Goal: Information Seeking & Learning: Learn about a topic

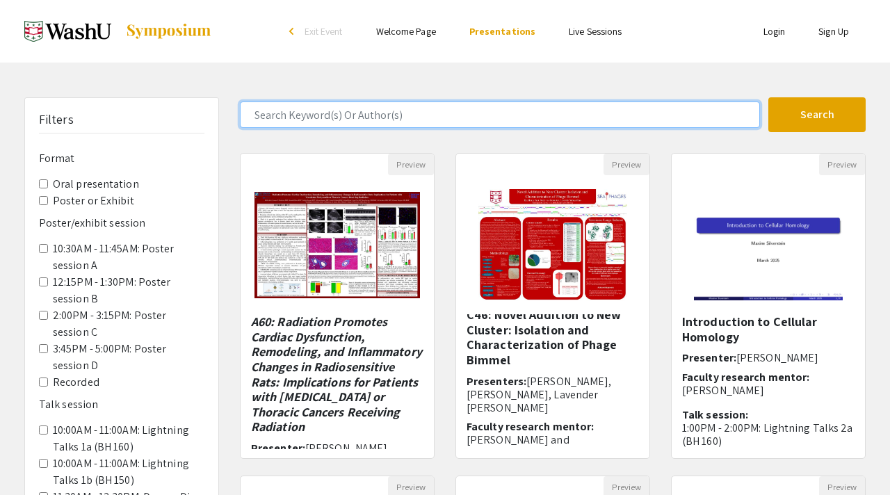
click at [424, 122] on input "Search Keyword(s) Or Author(s)" at bounding box center [500, 115] width 520 height 26
type input "l"
click at [768, 97] on button "Search" at bounding box center [816, 114] width 97 height 35
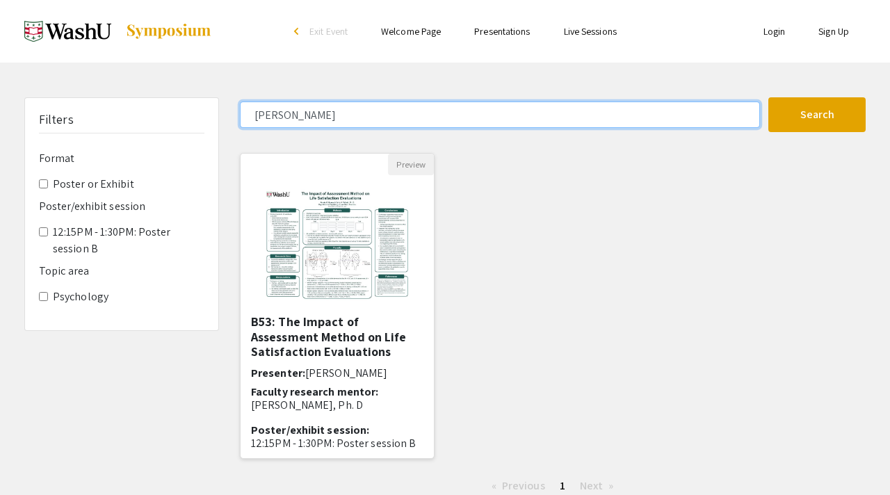
scroll to position [85, 0]
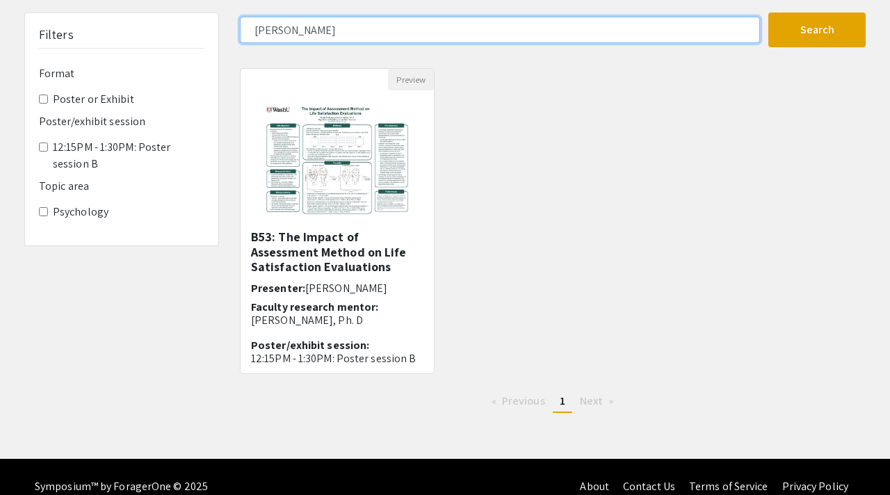
click at [367, 35] on input "alex" at bounding box center [500, 30] width 520 height 26
type input "a"
type input "zhiqi"
click at [768, 13] on button "Search" at bounding box center [816, 30] width 97 height 35
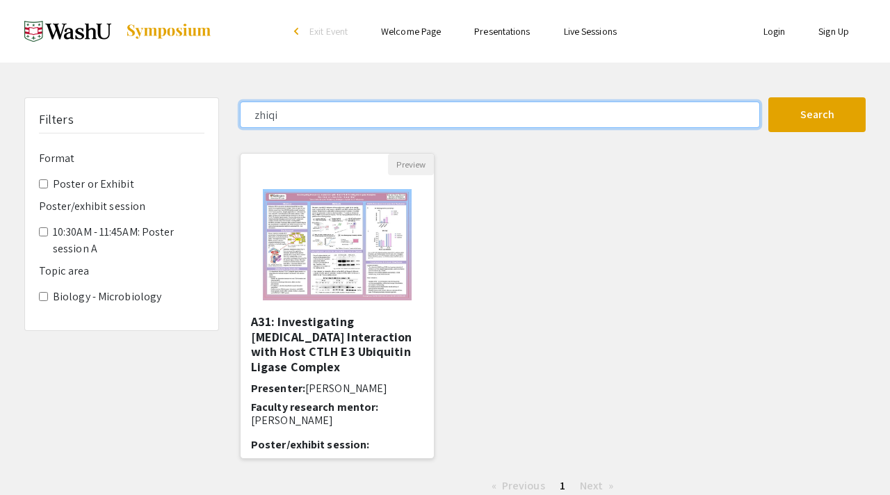
scroll to position [76, 0]
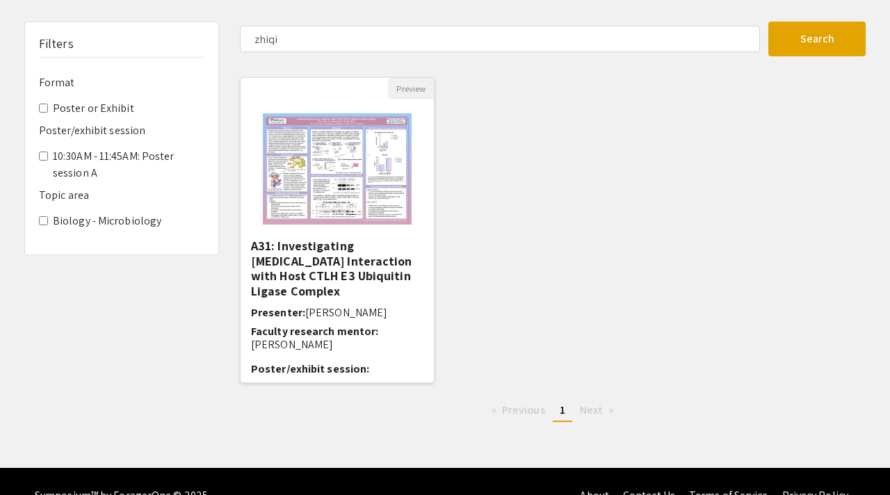
click at [327, 211] on img "Open Presentation <p>A31: Investigating Rotavirus Interaction with Host CTLH E3…" at bounding box center [337, 168] width 176 height 139
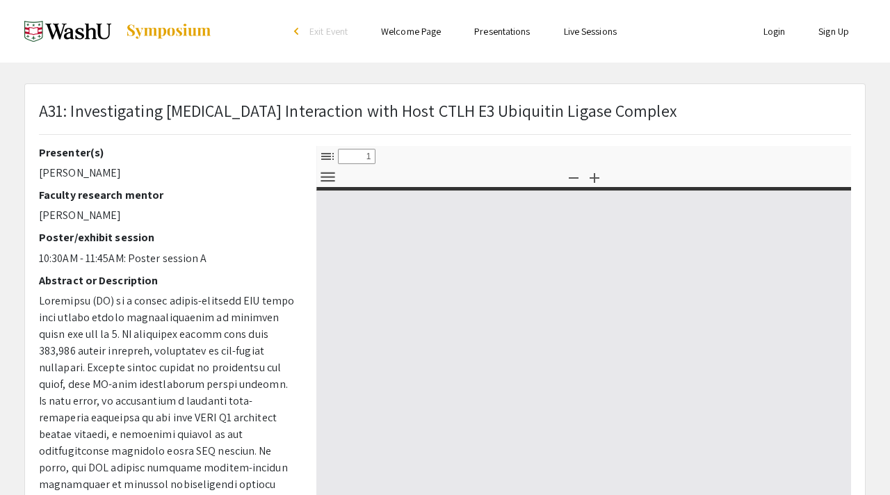
select select "custom"
type input "0"
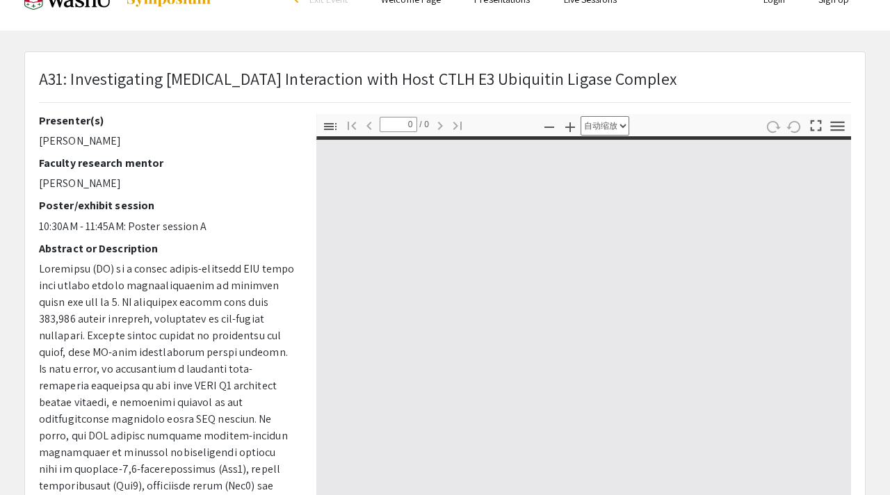
select select "custom"
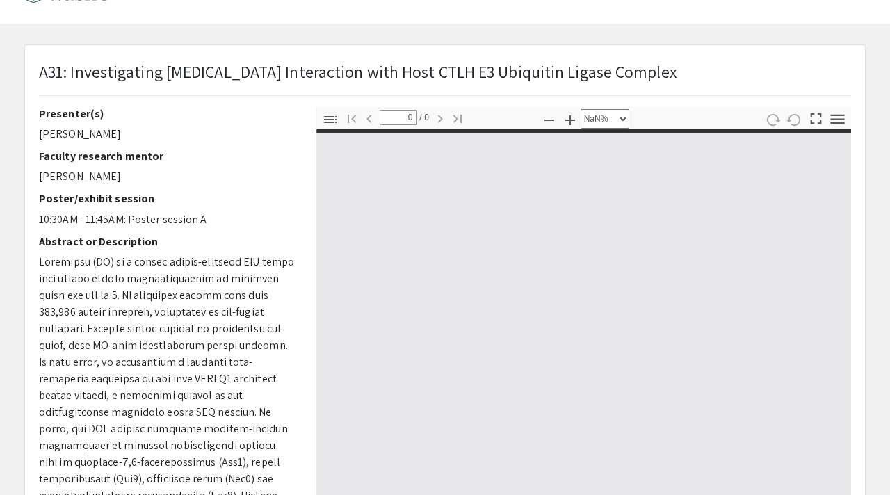
type input "1"
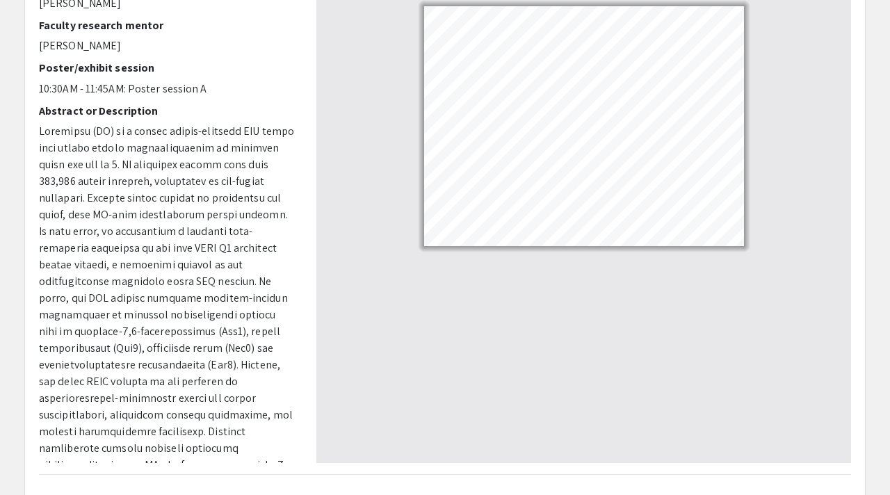
scroll to position [166, 0]
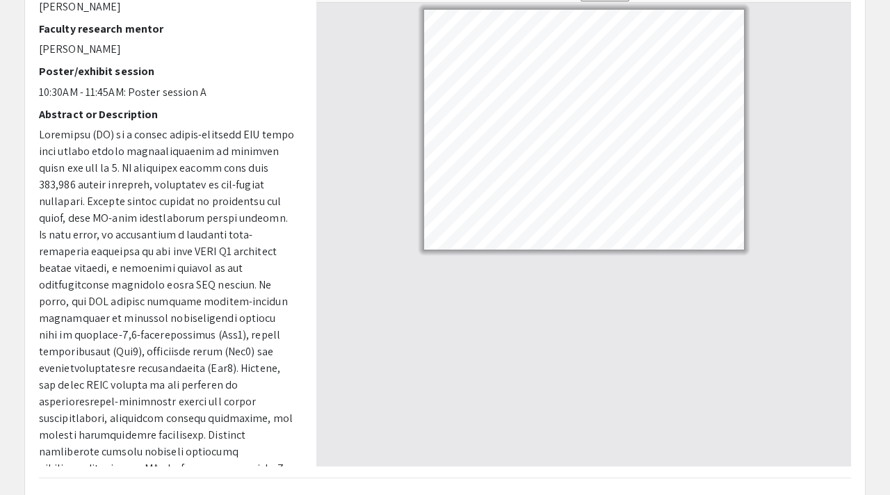
select select "custom"
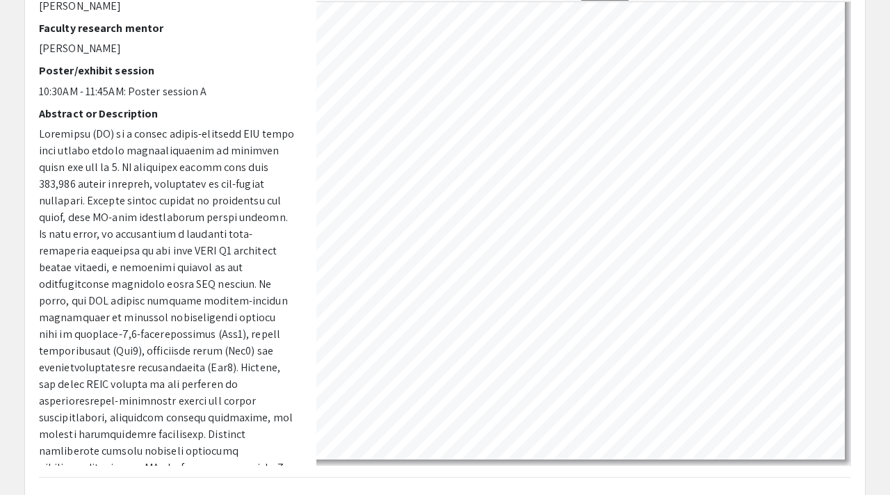
scroll to position [0, 0]
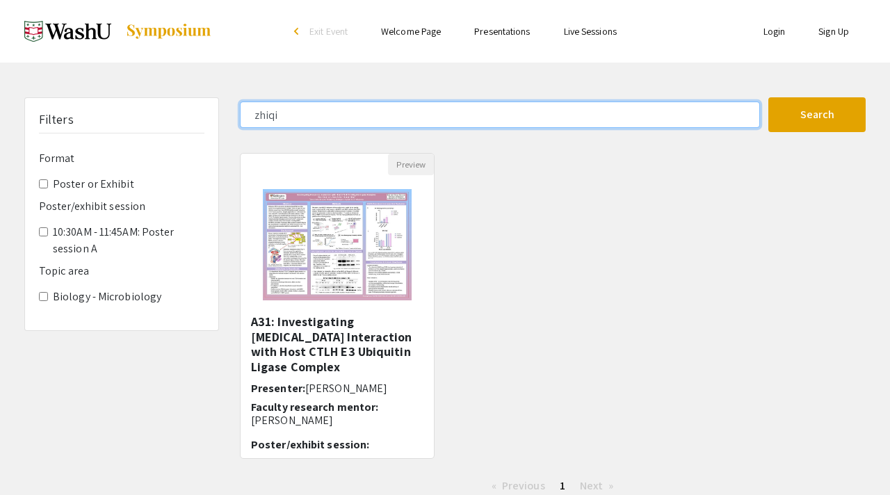
click at [352, 111] on input "zhiqi" at bounding box center [500, 115] width 520 height 26
type input "z"
type input "s"
click at [768, 97] on button "Search" at bounding box center [816, 114] width 97 height 35
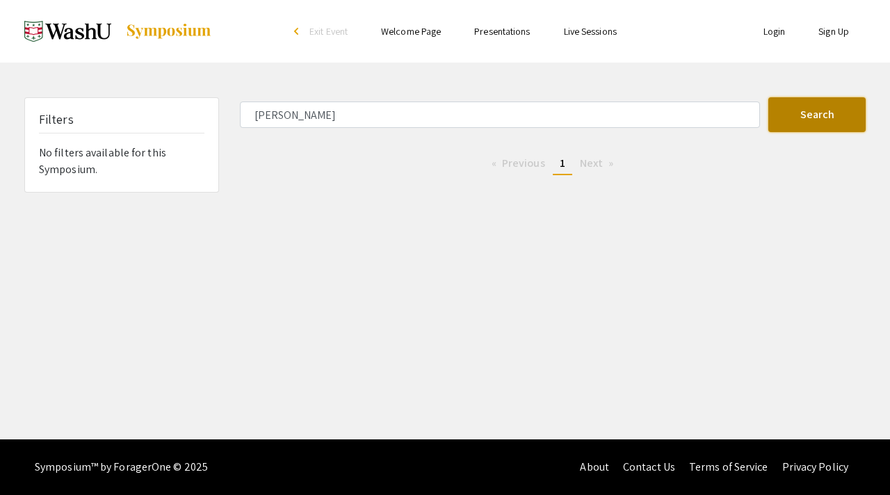
click at [807, 113] on button "Search" at bounding box center [816, 114] width 97 height 35
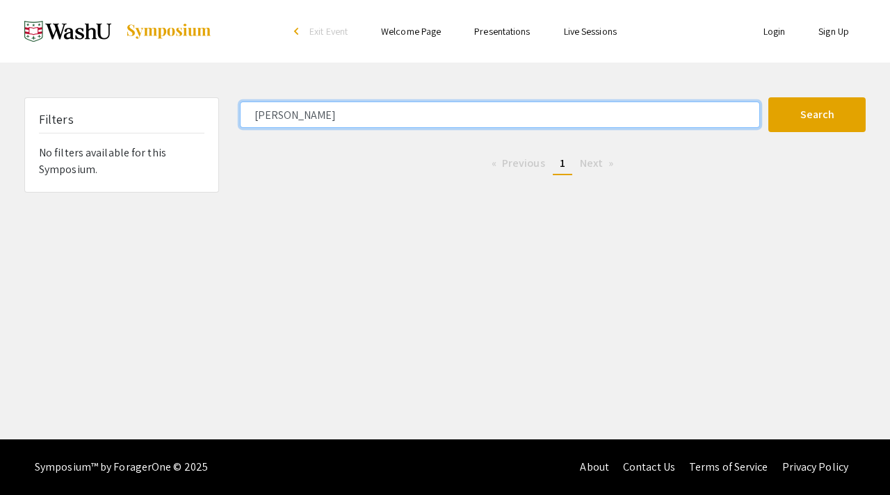
click at [550, 119] on input "selina" at bounding box center [500, 115] width 520 height 26
type input "s"
click at [768, 97] on button "Search" at bounding box center [816, 114] width 97 height 35
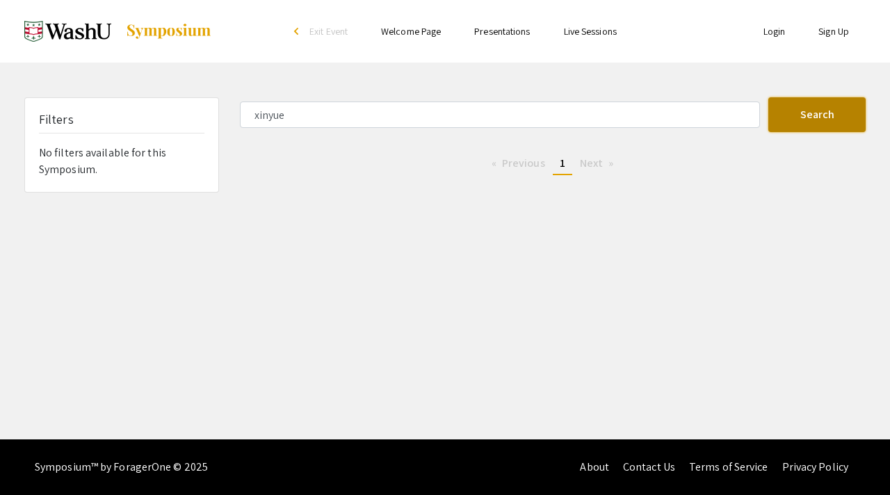
click at [798, 124] on button "Search" at bounding box center [816, 114] width 97 height 35
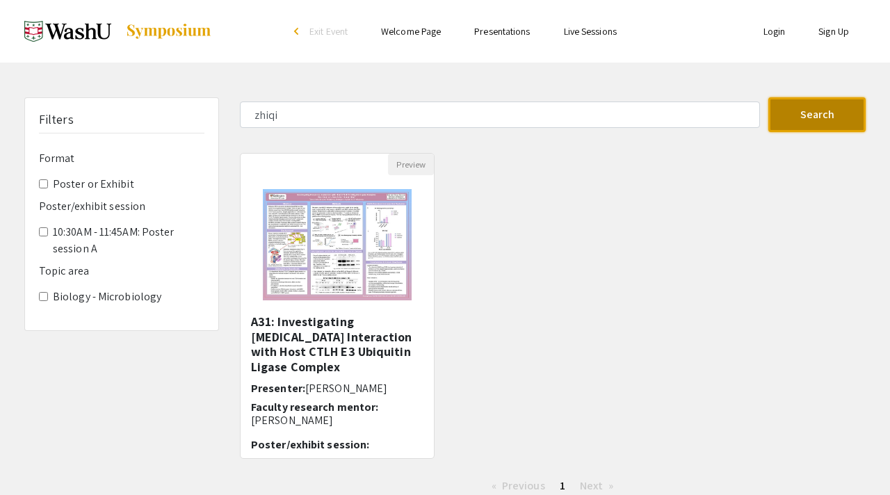
type input "alex"
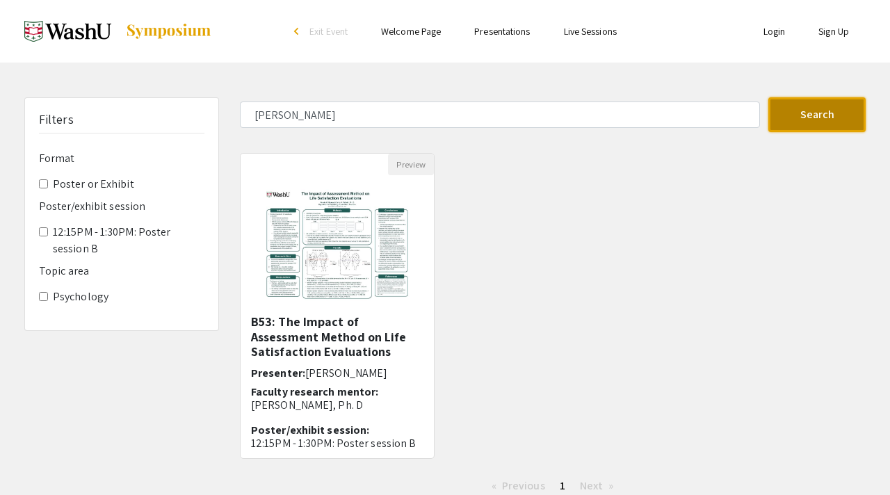
scroll to position [85, 0]
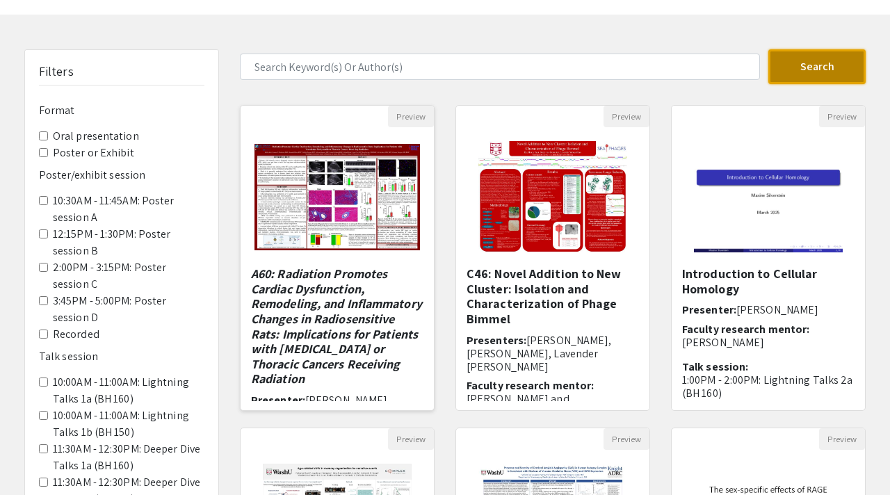
scroll to position [47, 0]
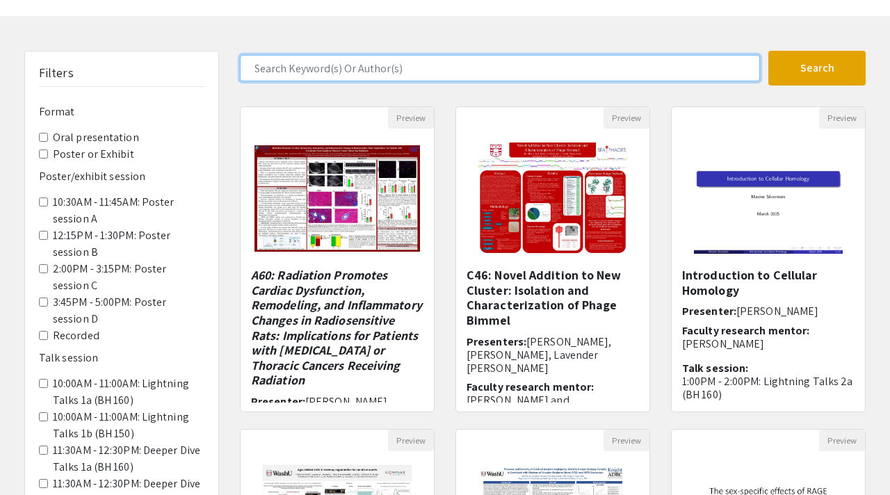
click at [347, 66] on input "Search Keyword(s) Or Author(s)" at bounding box center [500, 68] width 520 height 26
type input "ruichen"
click at [768, 51] on button "Search" at bounding box center [816, 68] width 97 height 35
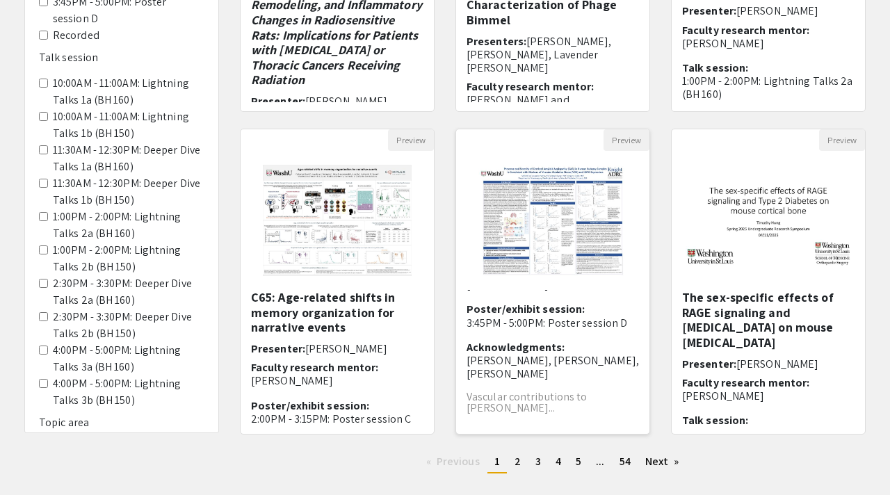
scroll to position [361, 0]
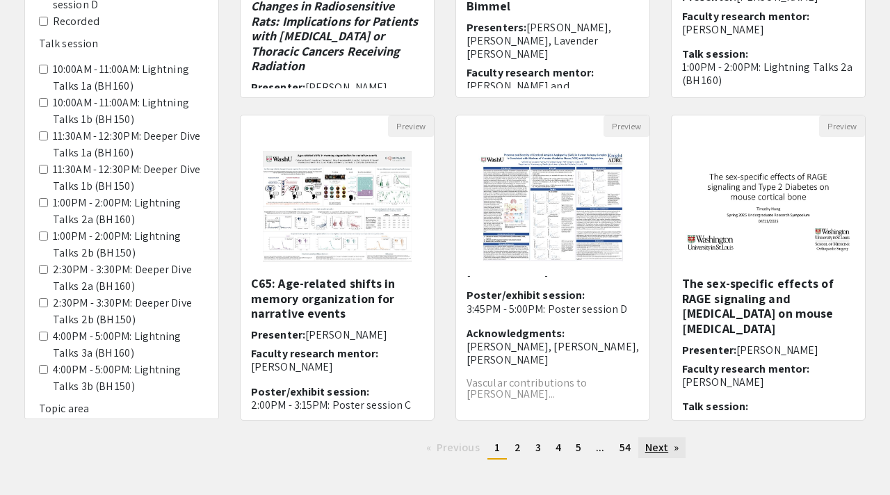
click at [665, 446] on link "Next page" at bounding box center [662, 447] width 48 height 21
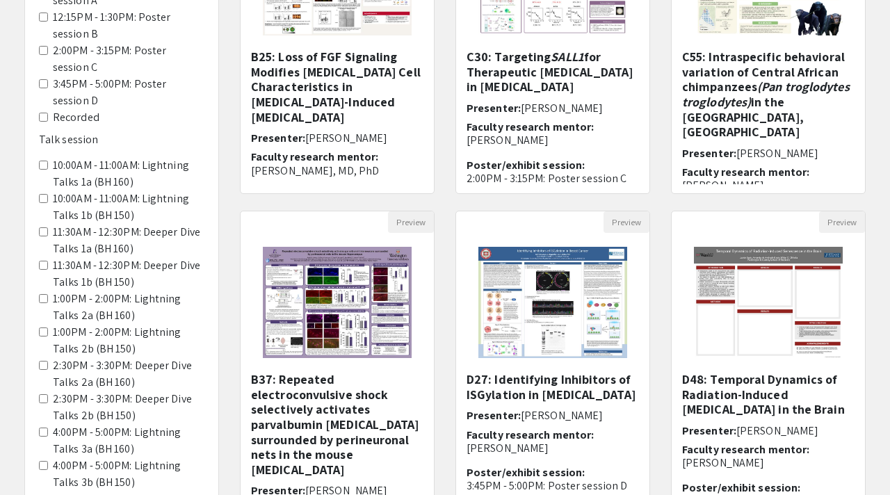
scroll to position [427, 0]
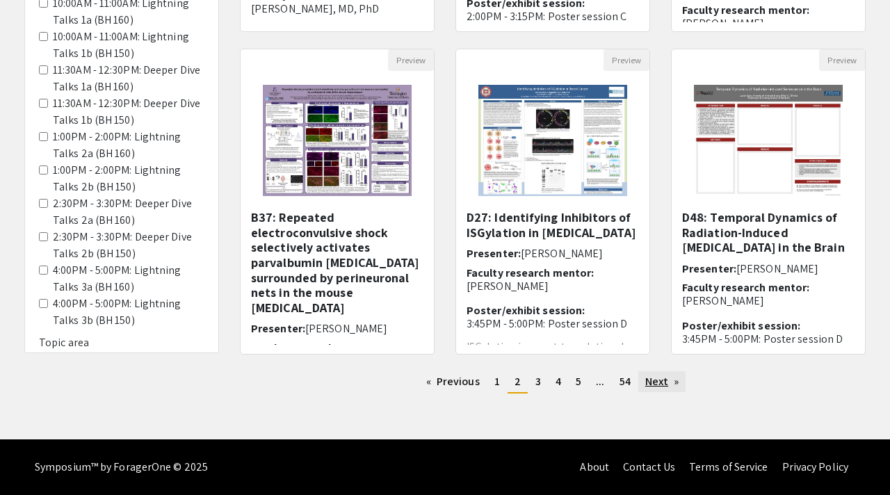
click at [675, 387] on link "Next page" at bounding box center [662, 381] width 48 height 21
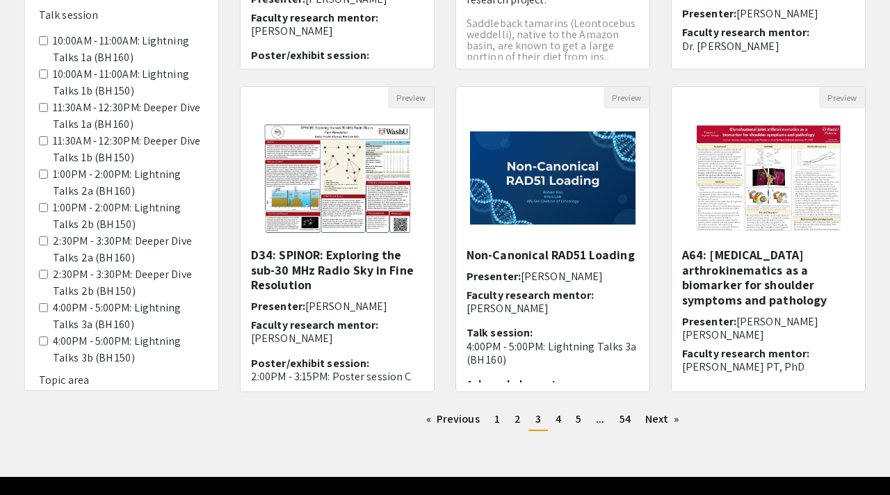
scroll to position [390, 0]
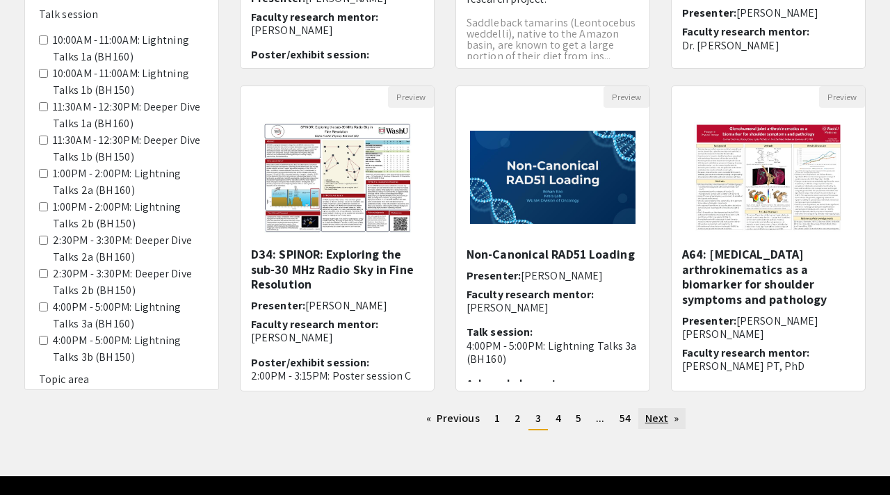
click at [654, 421] on link "Next page" at bounding box center [662, 418] width 48 height 21
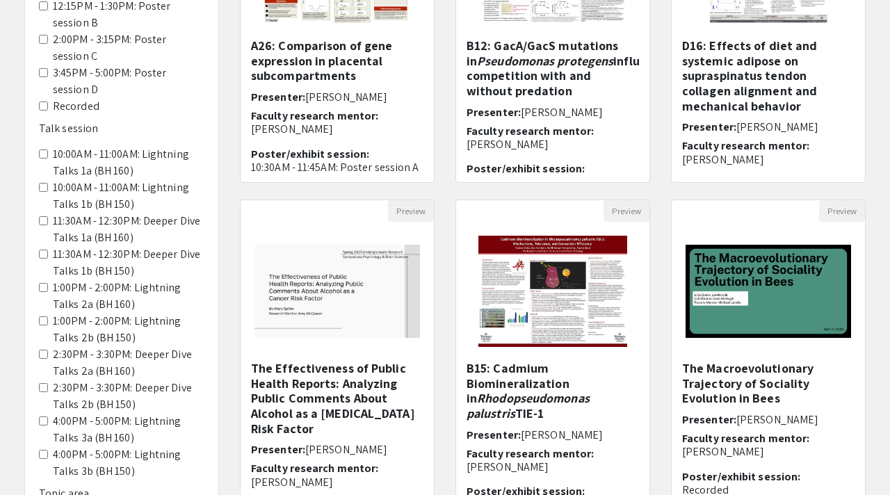
scroll to position [427, 0]
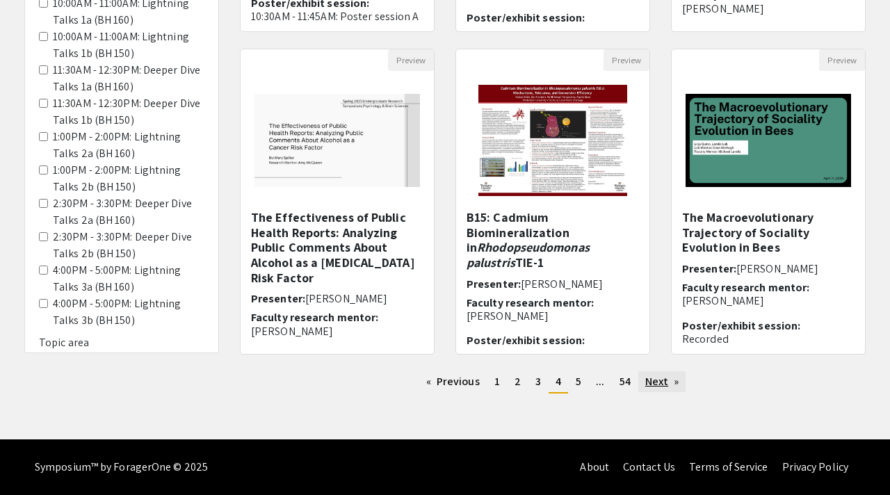
click at [656, 387] on link "Next page" at bounding box center [662, 381] width 48 height 21
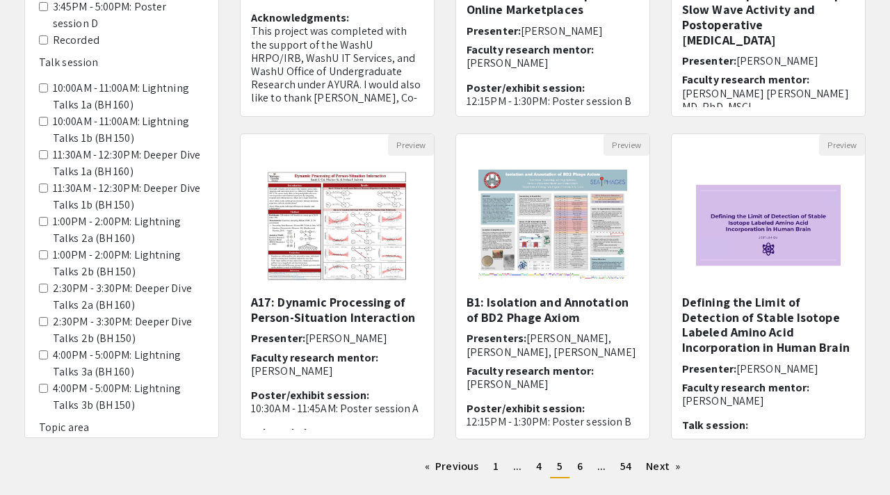
scroll to position [373, 0]
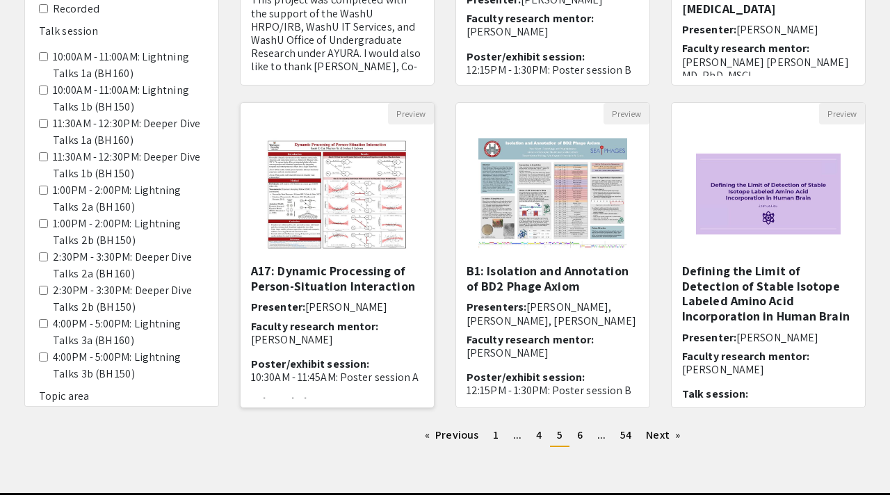
click at [353, 220] on img "Open Presentation <p>A17: Dynamic Processing of Person-Situation Interaction</p>" at bounding box center [337, 193] width 170 height 139
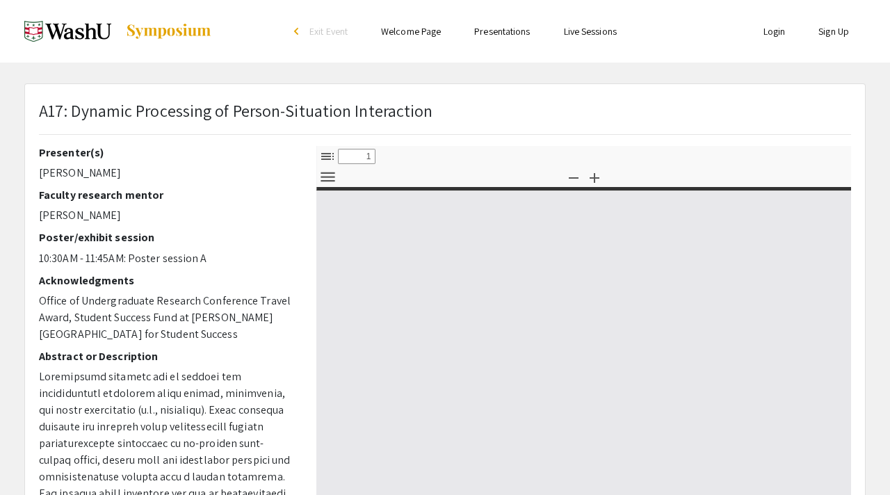
select select "custom"
type input "0"
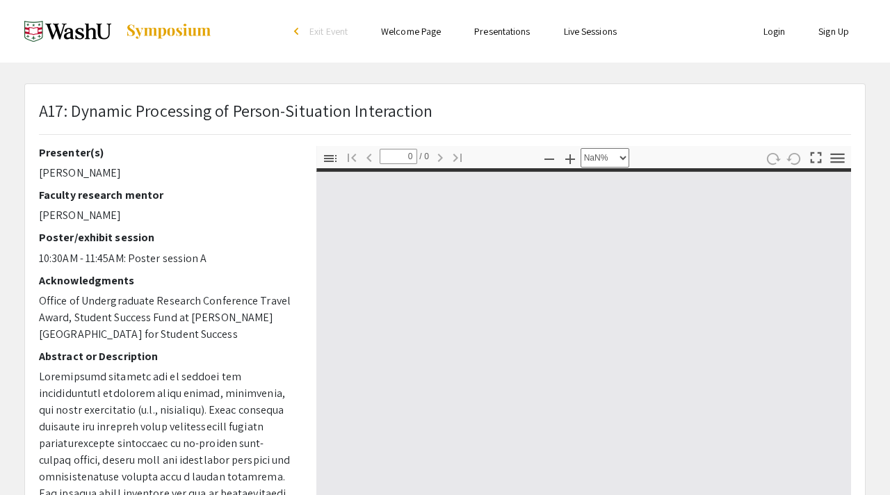
select select "auto"
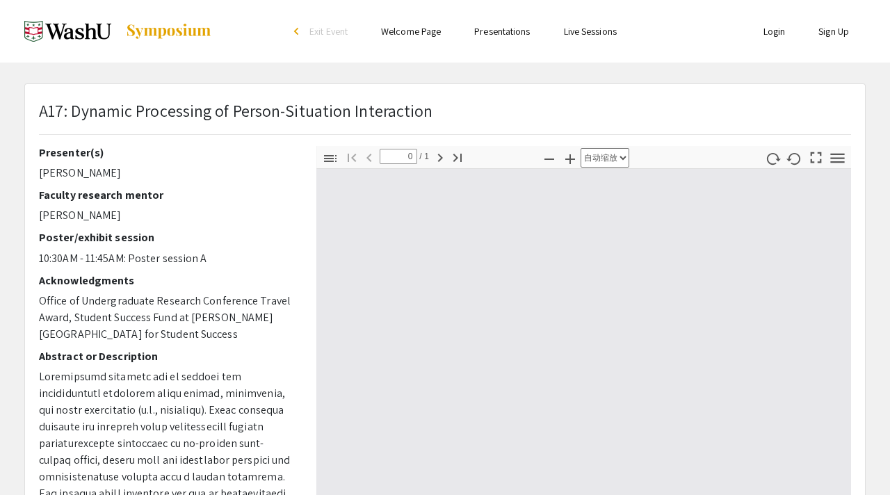
type input "1"
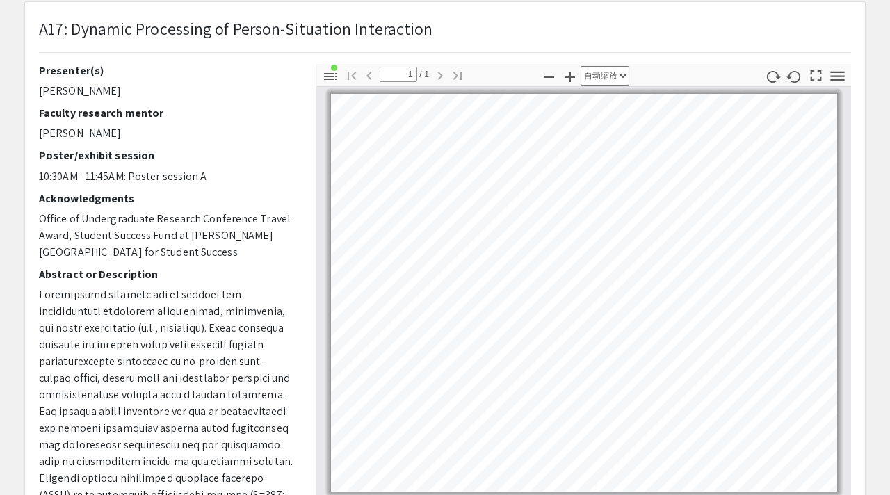
scroll to position [83, 0]
select select "custom"
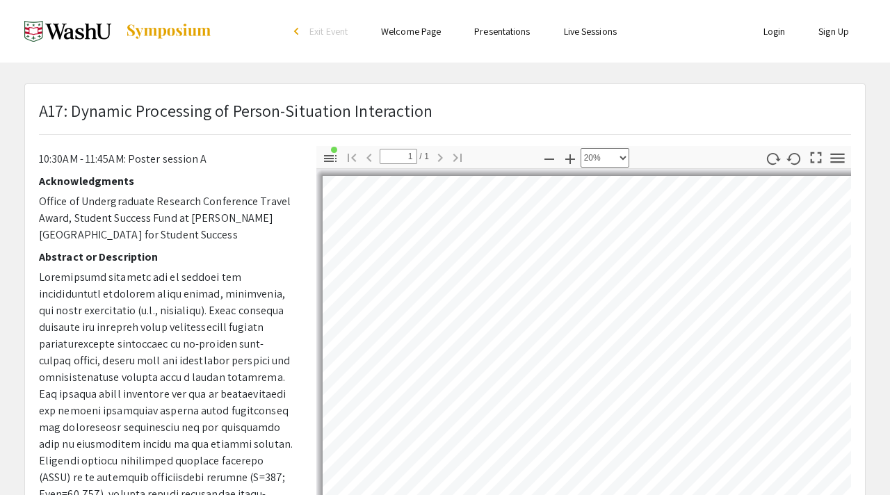
scroll to position [100, 0]
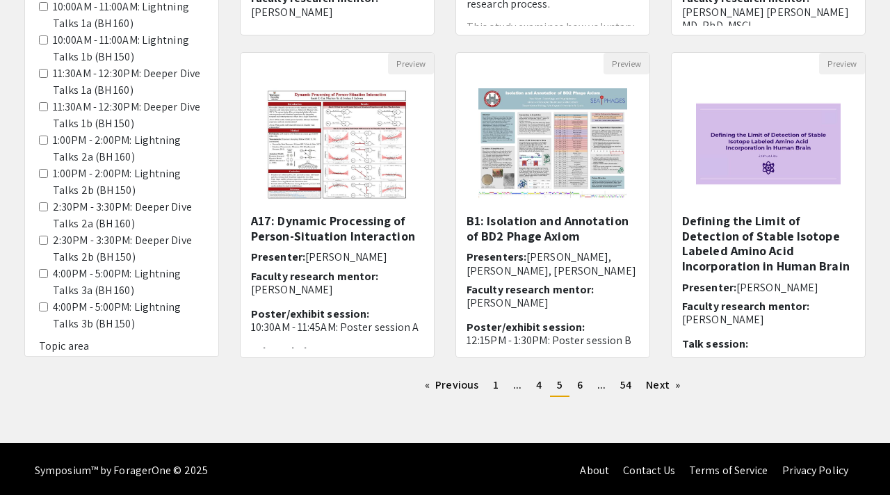
scroll to position [427, 0]
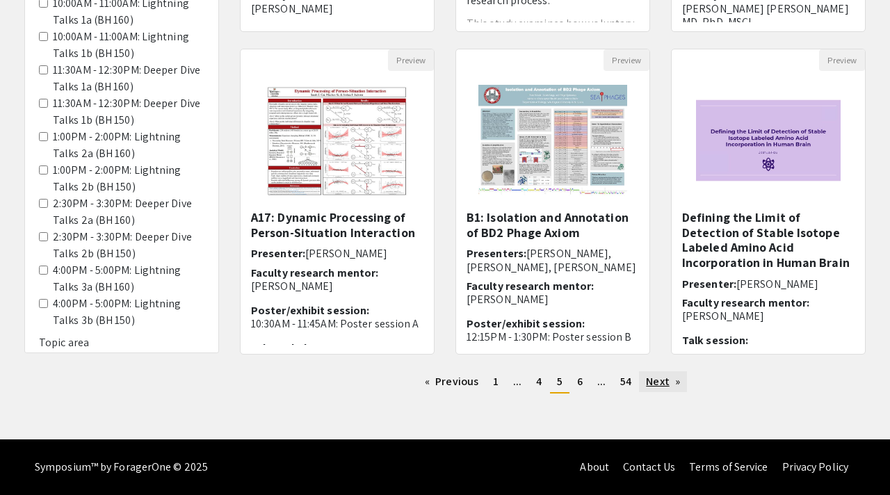
click at [669, 382] on link "Next page" at bounding box center [663, 381] width 48 height 21
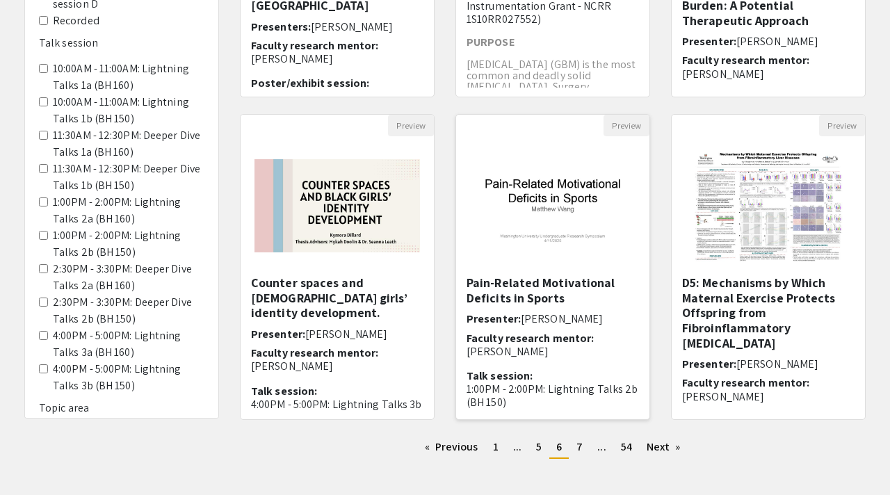
scroll to position [10, 0]
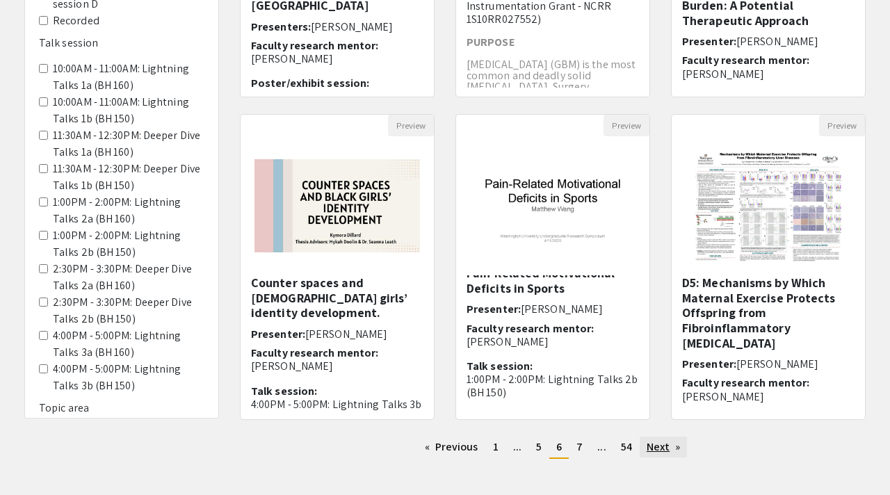
click at [668, 449] on link "Next page" at bounding box center [664, 447] width 48 height 21
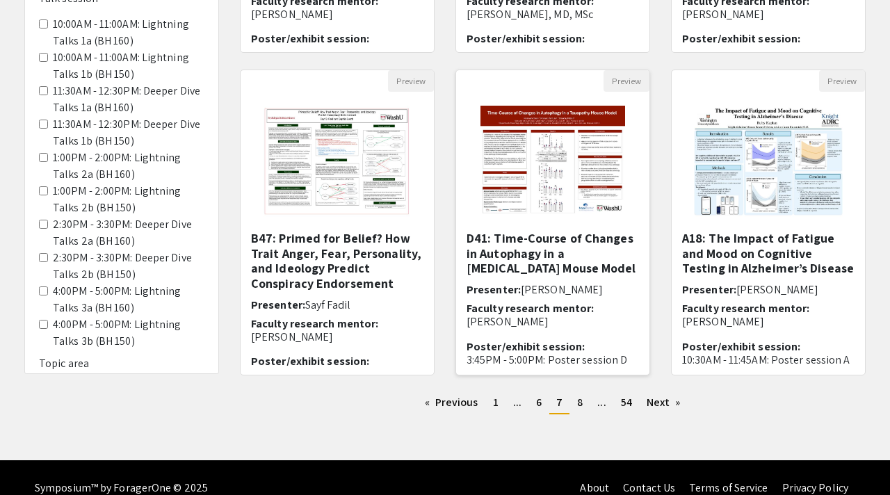
scroll to position [411, 0]
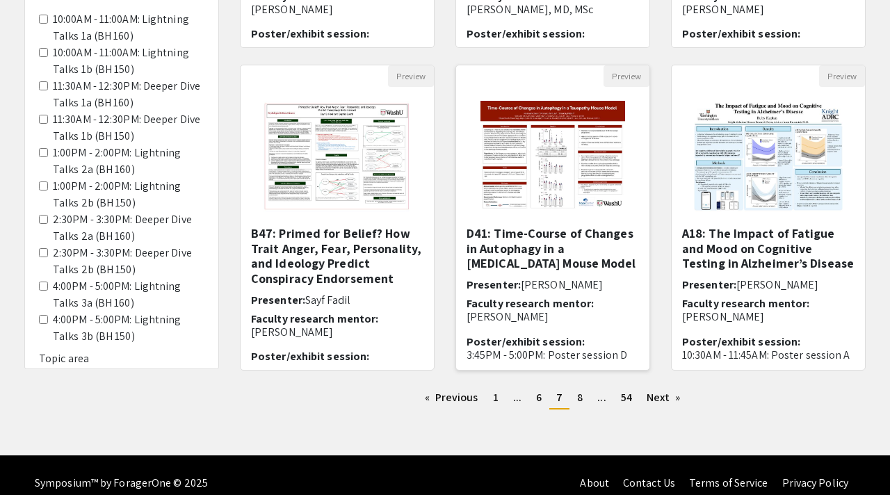
click at [535, 216] on img "Open Presentation <p>D41: Time-Course of Changes in Autophagy in a Tauopathy Mo…" at bounding box center [553, 156] width 172 height 139
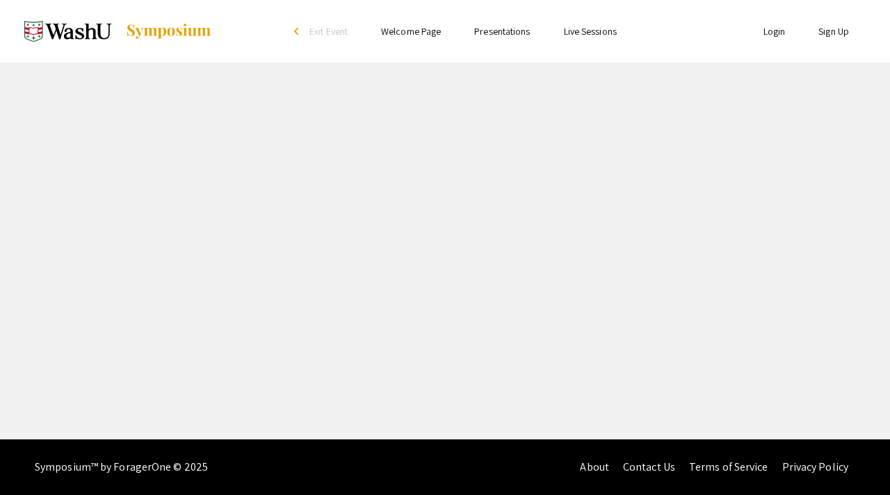
select select "custom"
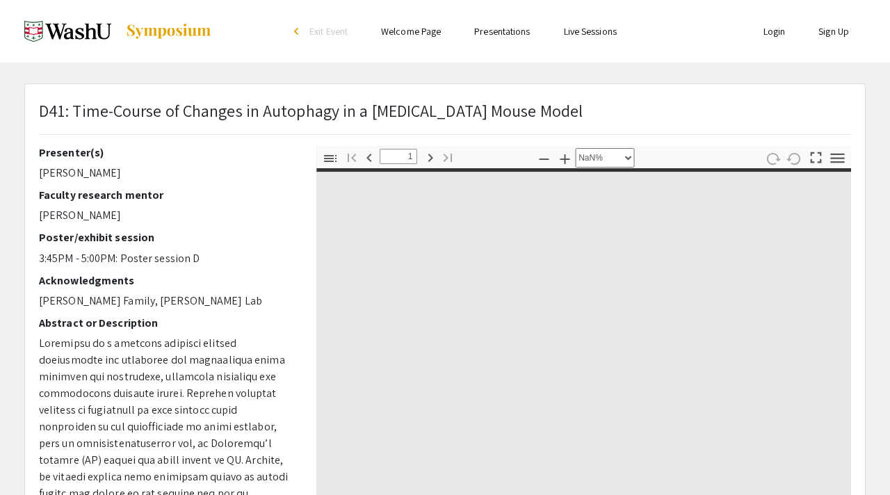
type input "0"
select select "custom"
type input "1"
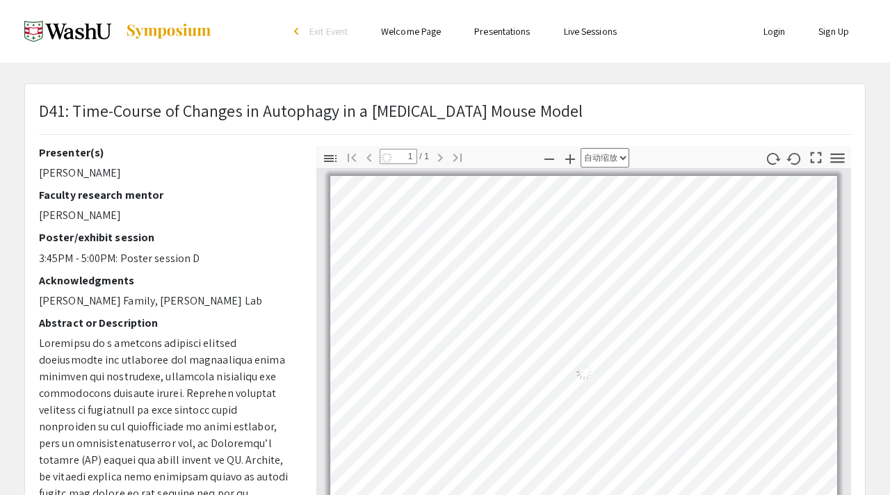
select select "auto"
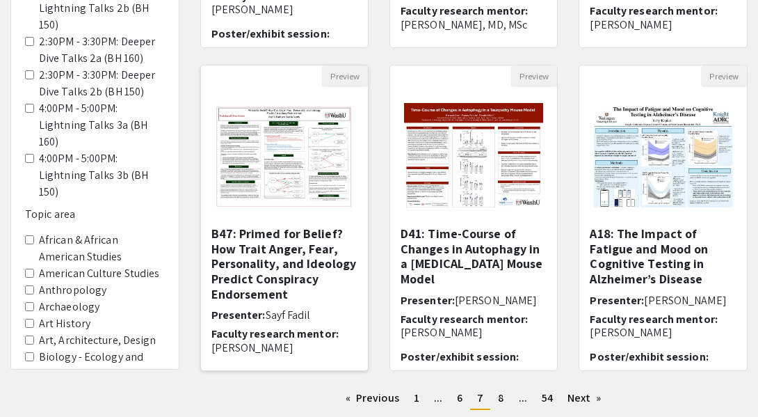
scroll to position [506, 0]
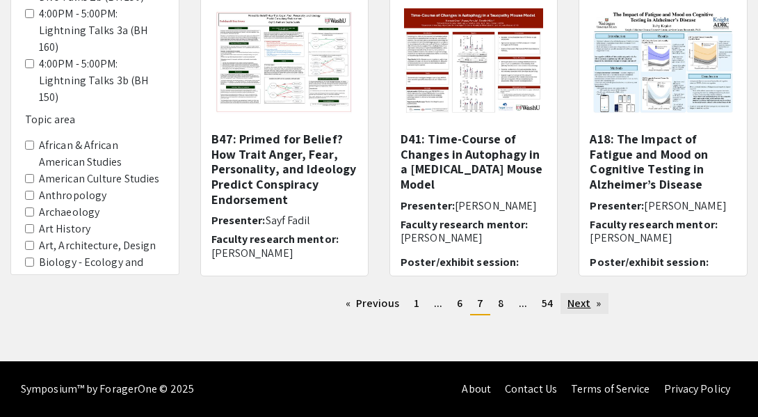
click at [590, 302] on link "Next page" at bounding box center [585, 303] width 48 height 21
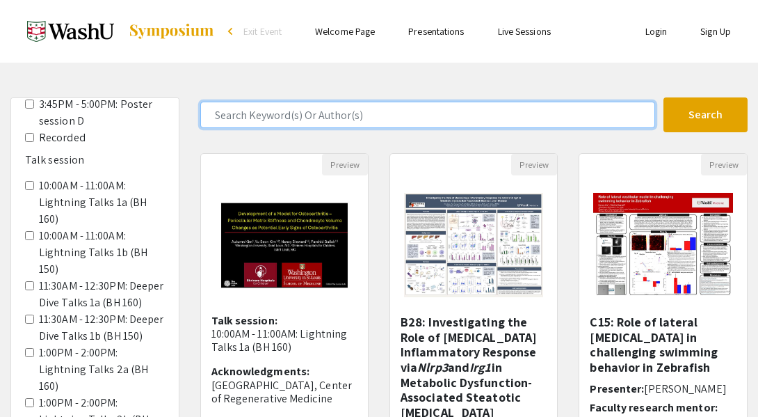
click at [328, 122] on input "Search Keyword(s) Or Author(s)" at bounding box center [427, 115] width 455 height 26
click at [663, 97] on button "Search" at bounding box center [705, 114] width 84 height 35
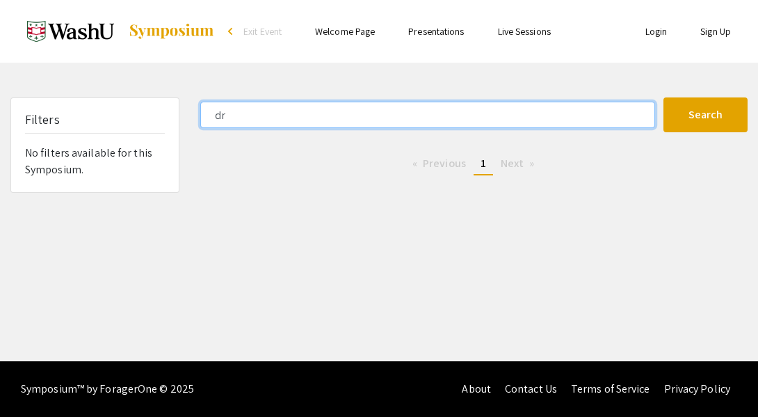
type input "d"
type input "f"
type input "flies"
click at [663, 97] on button "Search" at bounding box center [705, 114] width 84 height 35
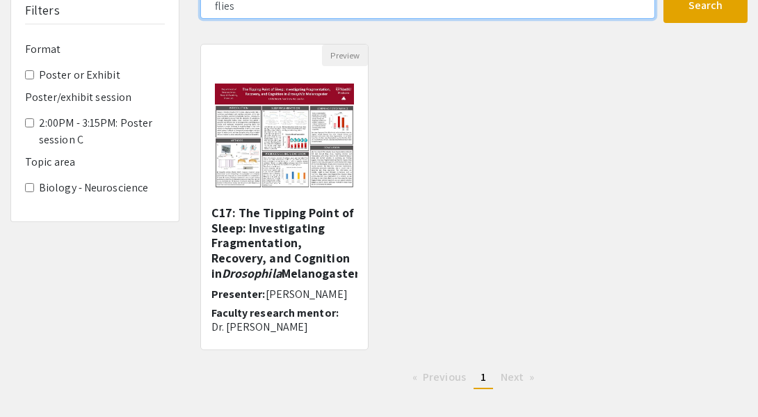
scroll to position [111, 0]
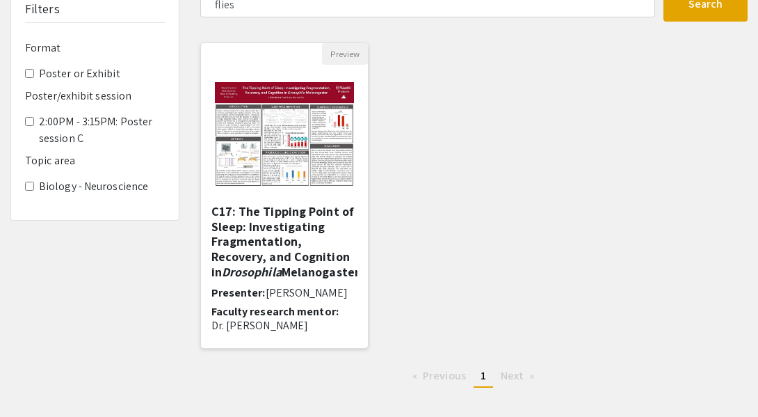
click at [303, 218] on h5 "C17: The Tipping Point of Sleep: Investigating Fragmentation, Recovery, and Cog…" at bounding box center [284, 241] width 146 height 75
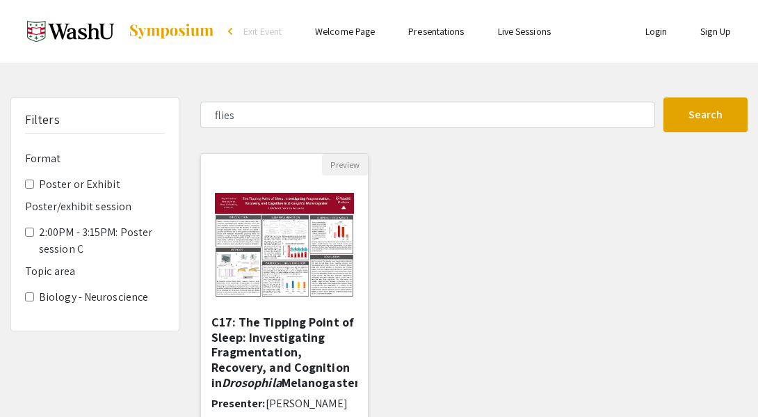
select select "custom"
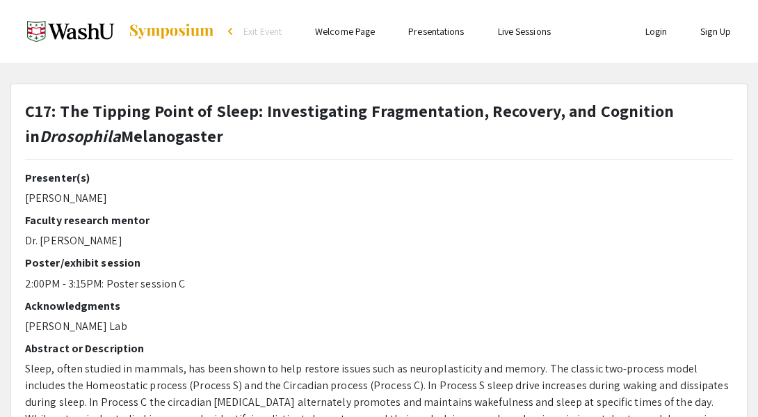
type input "0"
select select "custom"
type input "1"
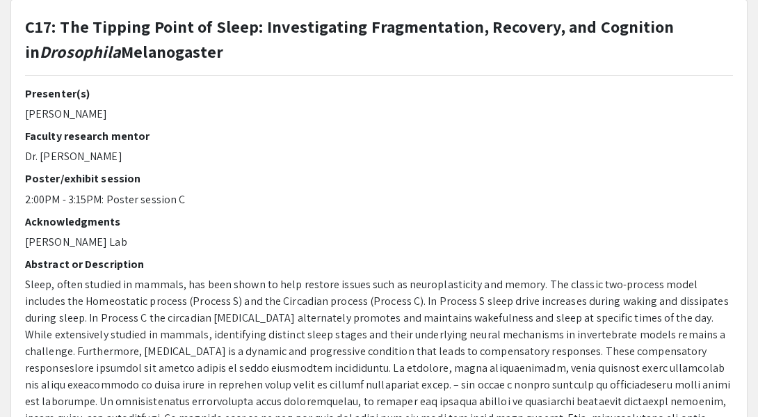
select select "auto"
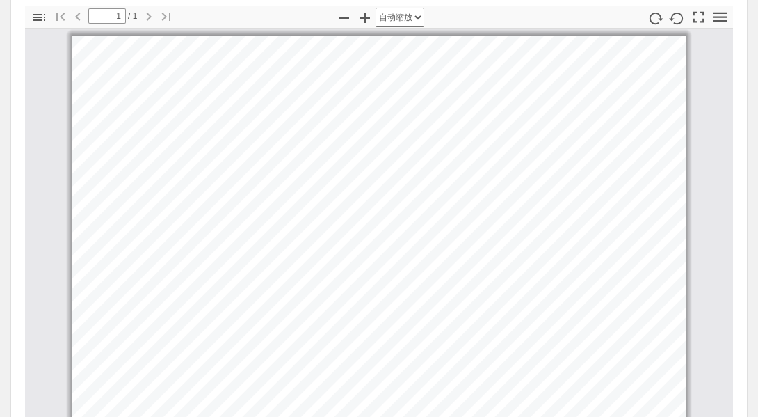
scroll to position [615, 0]
